Goal: Communication & Community: Participate in discussion

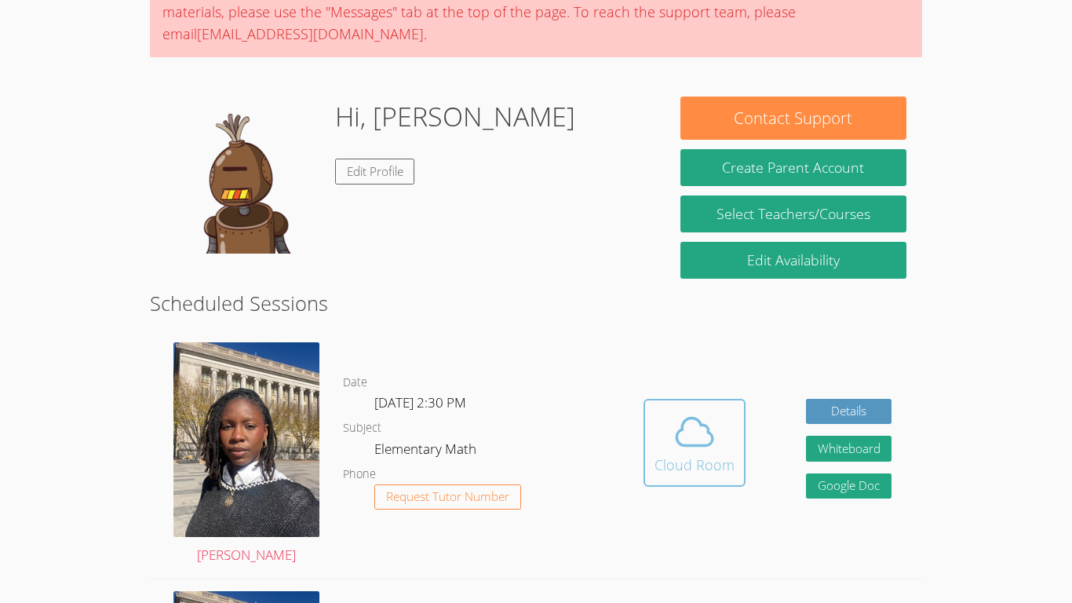
scroll to position [161, 0]
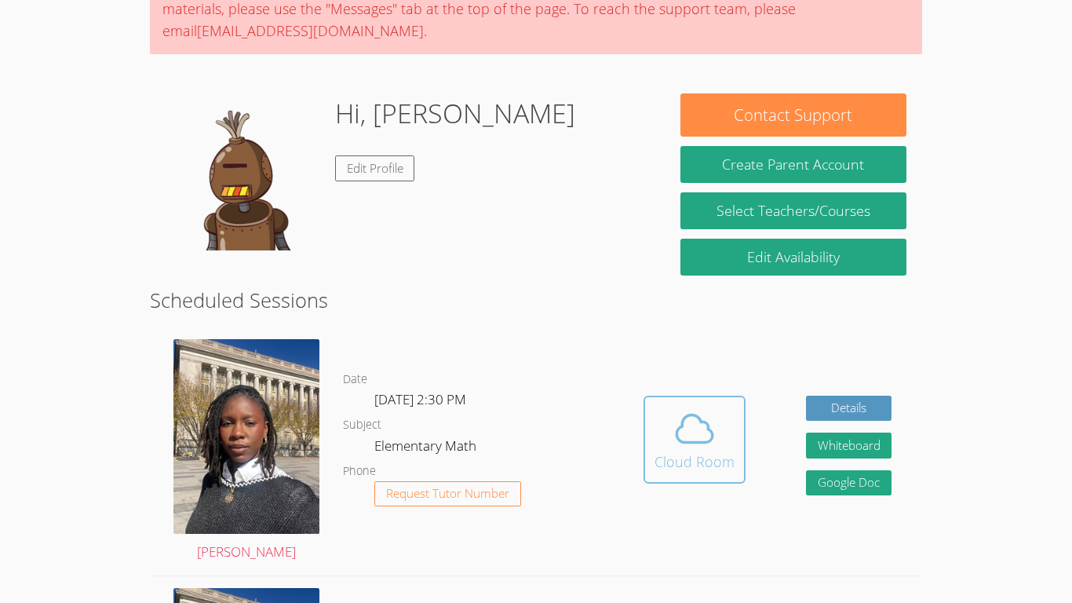
click at [650, 447] on button "Cloud Room" at bounding box center [694, 439] width 102 height 88
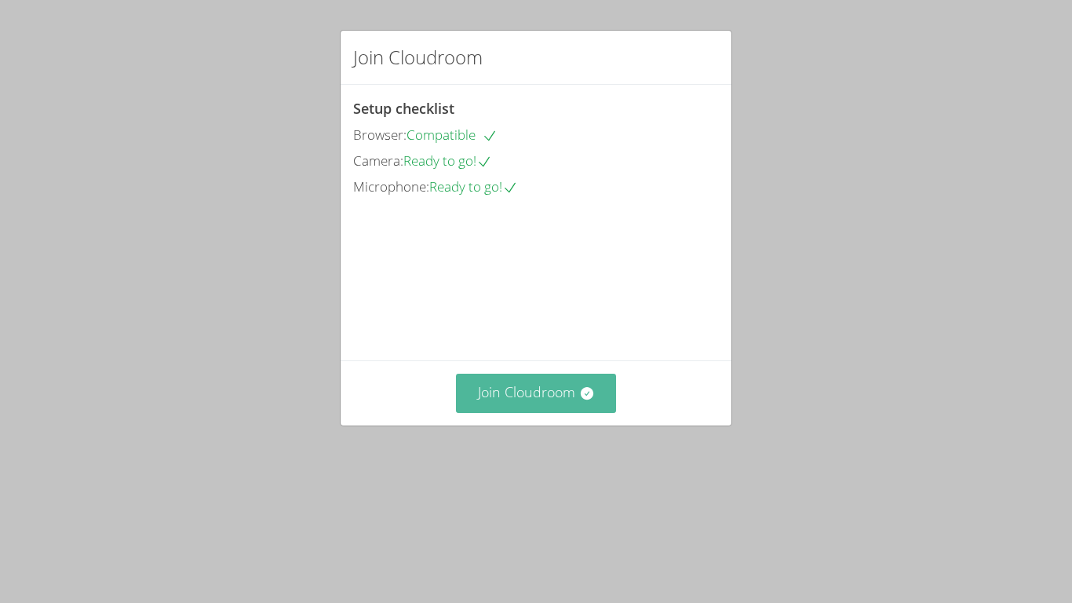
click at [514, 412] on button "Join Cloudroom" at bounding box center [536, 392] width 161 height 38
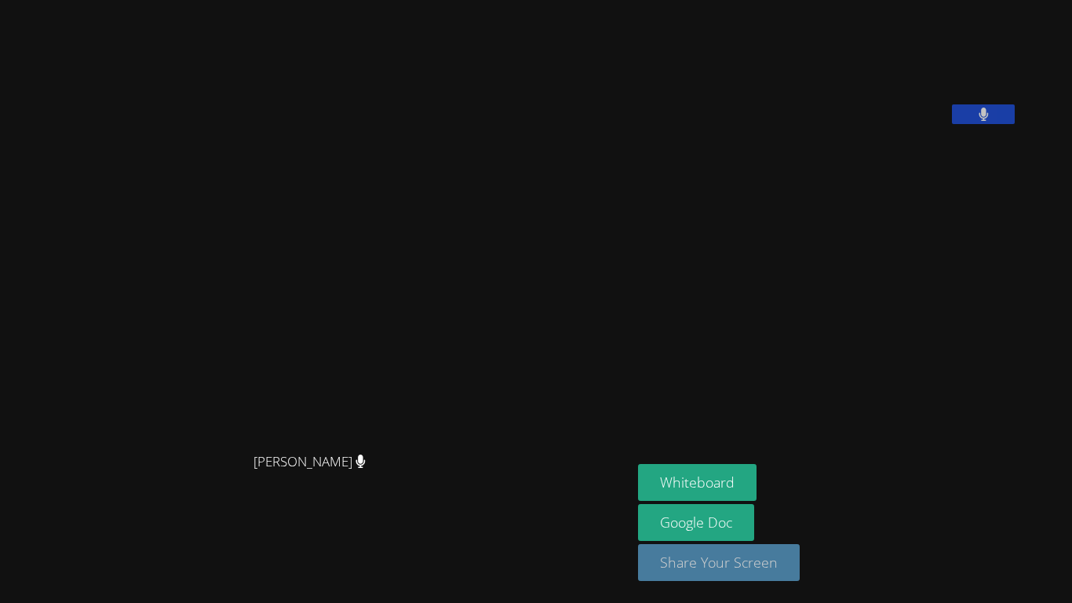
click at [638, 554] on button "Share Your Screen" at bounding box center [719, 562] width 162 height 37
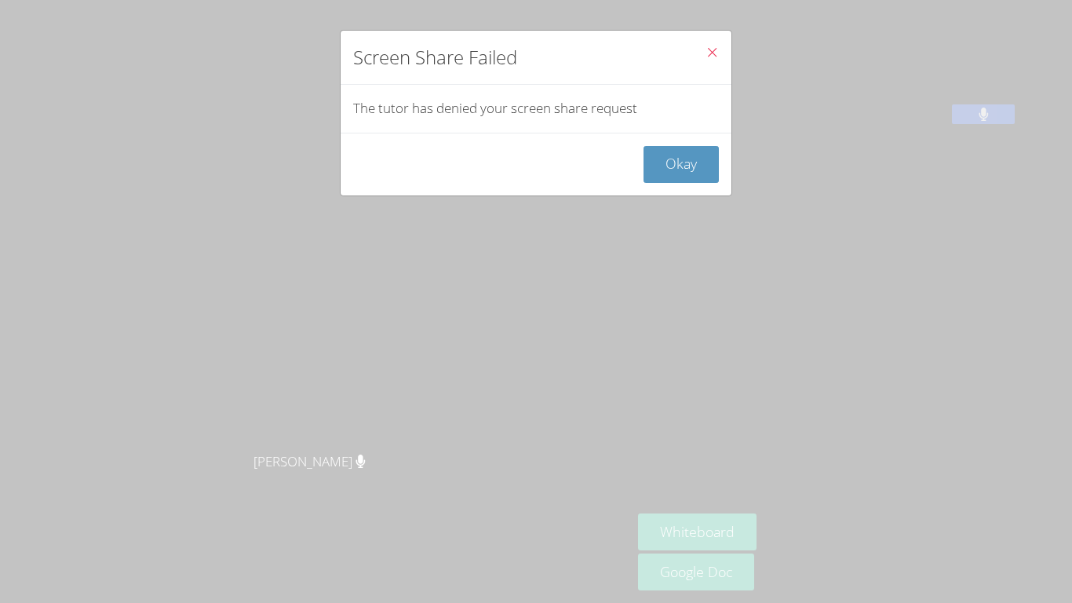
click at [714, 54] on icon "Close" at bounding box center [711, 52] width 13 height 13
click at [711, 50] on icon "Close" at bounding box center [711, 52] width 13 height 13
click at [710, 50] on icon "Close" at bounding box center [711, 52] width 13 height 13
click at [666, 161] on button "Okay" at bounding box center [680, 164] width 75 height 37
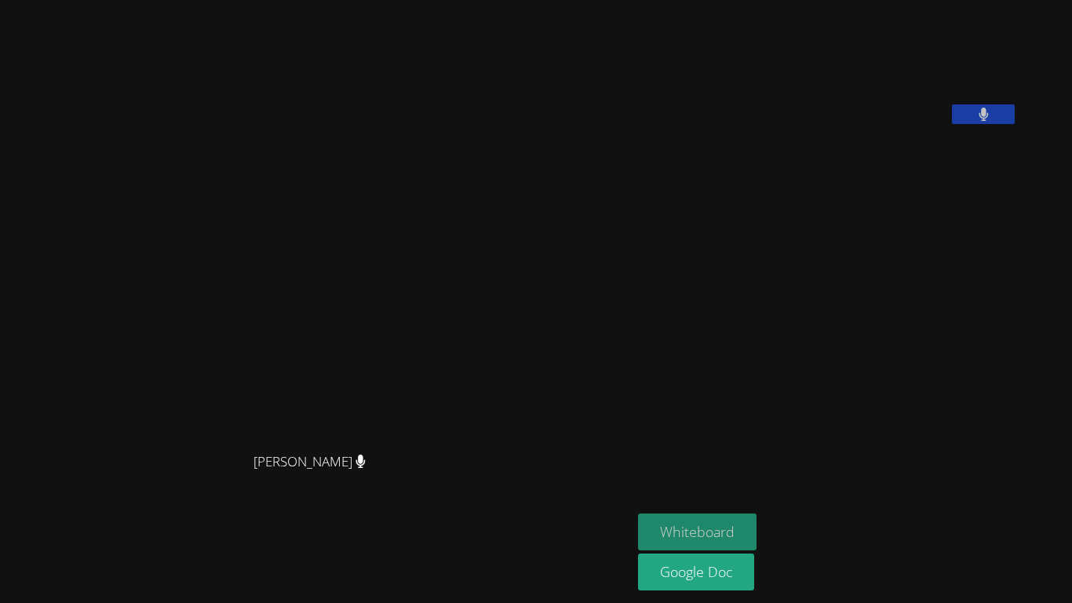
click at [683, 537] on button "Whiteboard" at bounding box center [697, 531] width 118 height 37
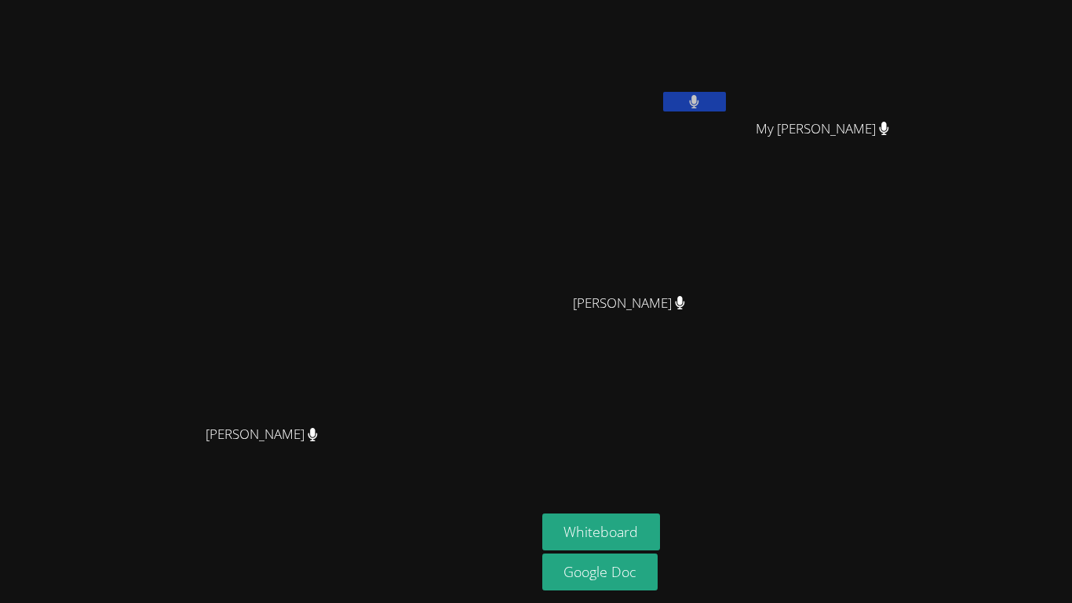
click at [729, 70] on video at bounding box center [635, 58] width 187 height 105
click at [726, 98] on button at bounding box center [694, 102] width 63 height 20
click at [726, 95] on button at bounding box center [694, 102] width 63 height 20
click at [699, 98] on icon at bounding box center [694, 101] width 9 height 13
drag, startPoint x: 738, startPoint y: 90, endPoint x: 748, endPoint y: 86, distance: 10.2
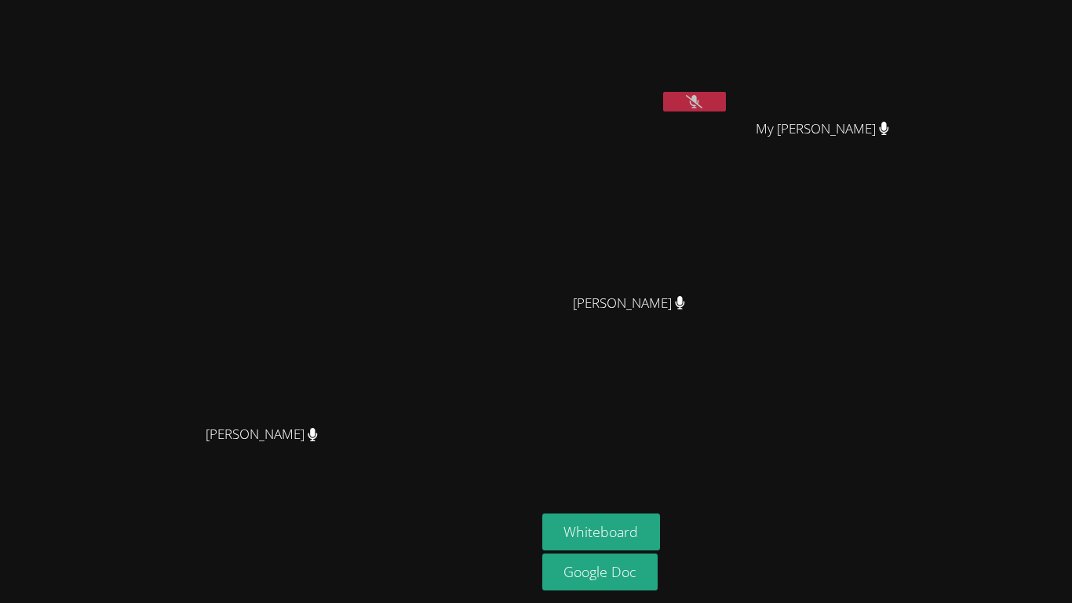
click at [729, 86] on video at bounding box center [635, 58] width 187 height 105
click at [726, 94] on button at bounding box center [694, 102] width 63 height 20
click at [726, 99] on button at bounding box center [694, 102] width 63 height 20
click at [726, 100] on button at bounding box center [694, 102] width 63 height 20
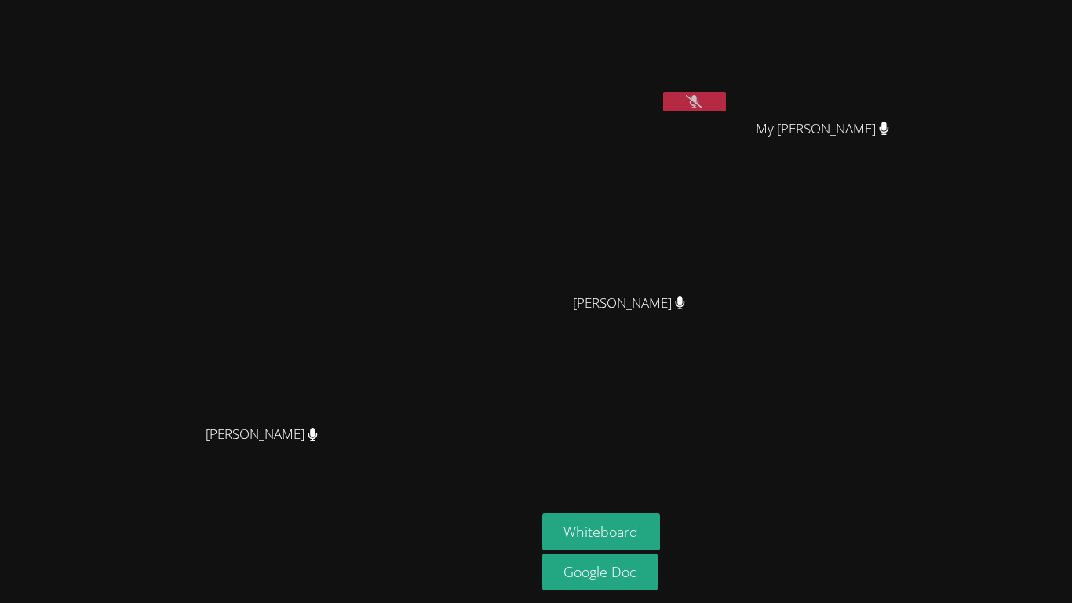
click at [729, 86] on video at bounding box center [635, 58] width 187 height 105
click at [726, 108] on button at bounding box center [694, 102] width 63 height 20
click at [726, 96] on button at bounding box center [694, 102] width 63 height 20
click at [726, 95] on button at bounding box center [694, 102] width 63 height 20
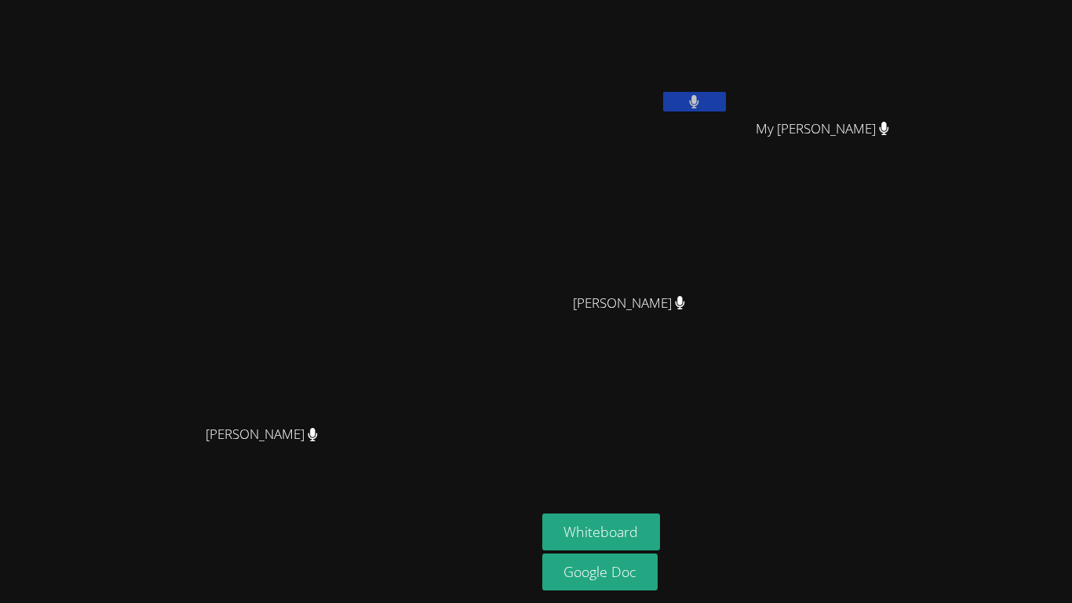
click at [726, 95] on button at bounding box center [694, 102] width 63 height 20
click at [726, 94] on button at bounding box center [694, 102] width 63 height 20
click at [726, 107] on button at bounding box center [694, 102] width 63 height 20
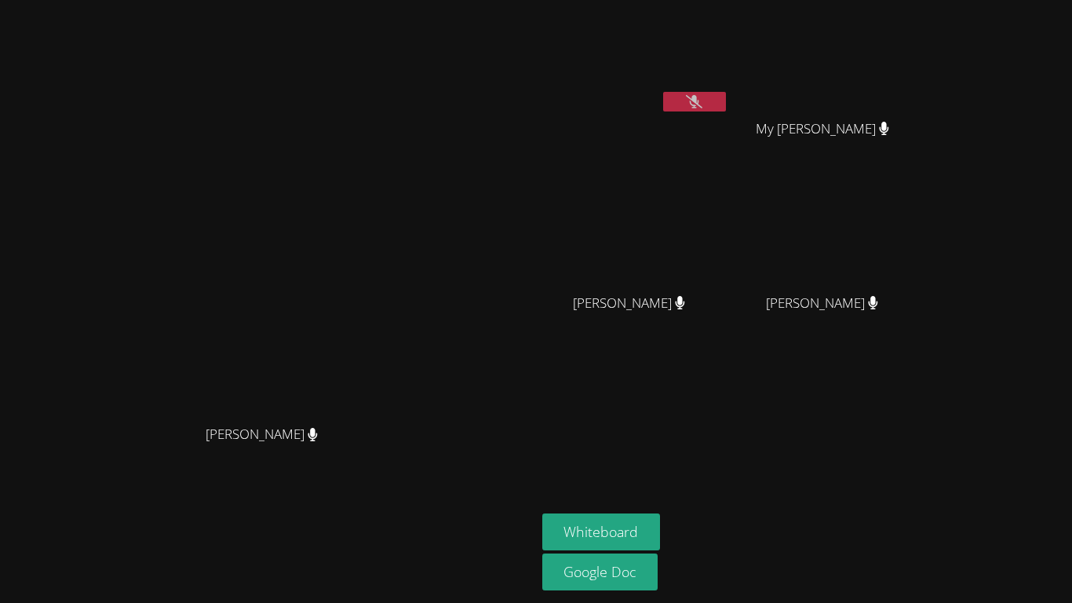
click at [726, 105] on button at bounding box center [694, 102] width 63 height 20
click at [726, 98] on button at bounding box center [694, 102] width 63 height 20
click at [726, 107] on button at bounding box center [694, 102] width 63 height 20
click at [726, 98] on button at bounding box center [694, 102] width 63 height 20
click at [726, 96] on button at bounding box center [694, 102] width 63 height 20
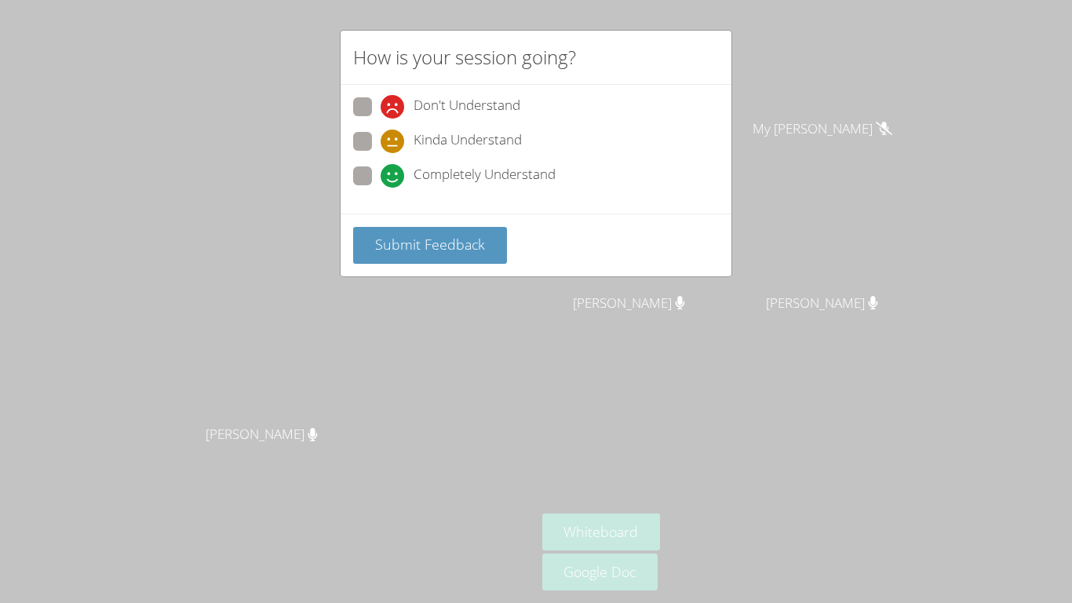
click at [380, 188] on span at bounding box center [380, 188] width 0 height 0
click at [380, 169] on input "Completely Understand" at bounding box center [386, 172] width 13 height 13
radio input "true"
click at [434, 263] on button "Submit Feedback" at bounding box center [430, 245] width 154 height 37
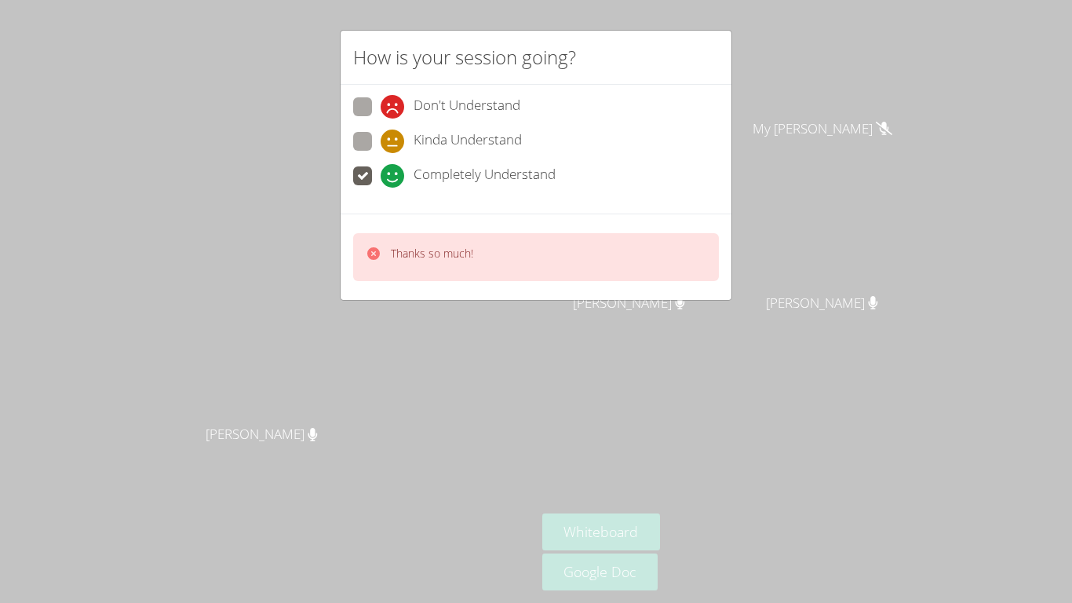
click at [638, 469] on div "How is your session going? Don't Understand Kinda Understand Completely Underst…" at bounding box center [536, 301] width 1072 height 603
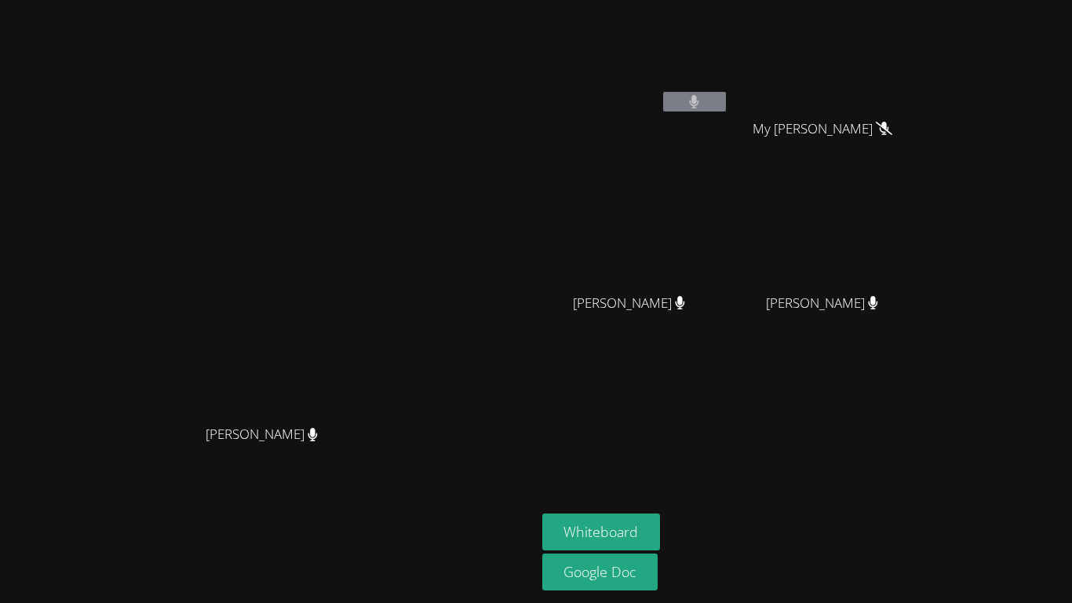
click at [726, 93] on button at bounding box center [694, 102] width 63 height 20
click at [729, 87] on video at bounding box center [635, 58] width 187 height 105
click at [726, 96] on button at bounding box center [694, 102] width 63 height 20
